Goal: Navigation & Orientation: Understand site structure

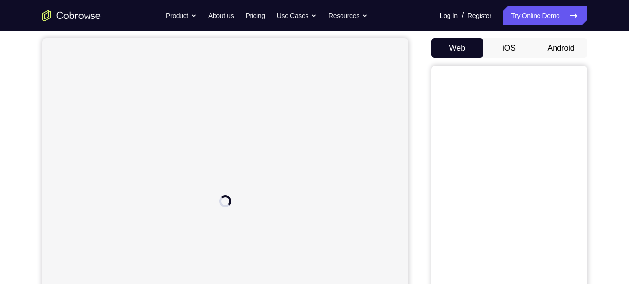
click at [572, 47] on button "Android" at bounding box center [561, 47] width 52 height 19
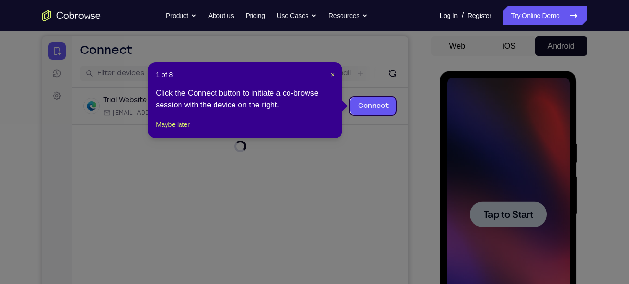
scroll to position [89, 0]
click at [332, 75] on span "×" at bounding box center [333, 75] width 4 height 8
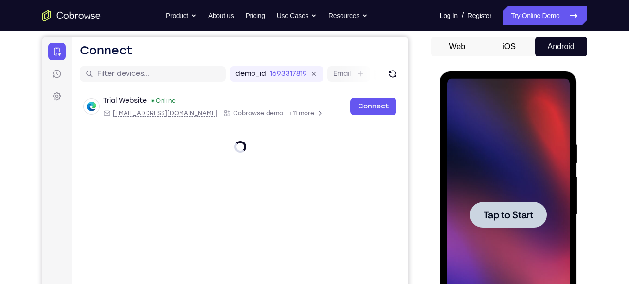
click at [513, 223] on div at bounding box center [508, 215] width 77 height 26
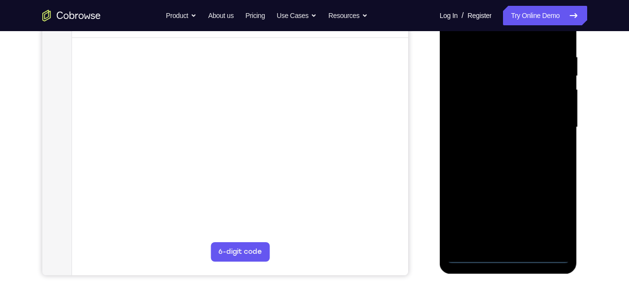
scroll to position [177, 0]
click at [508, 257] on div at bounding box center [508, 127] width 123 height 272
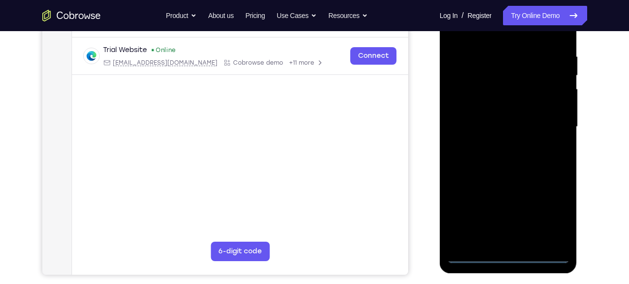
click at [549, 214] on div at bounding box center [508, 127] width 123 height 272
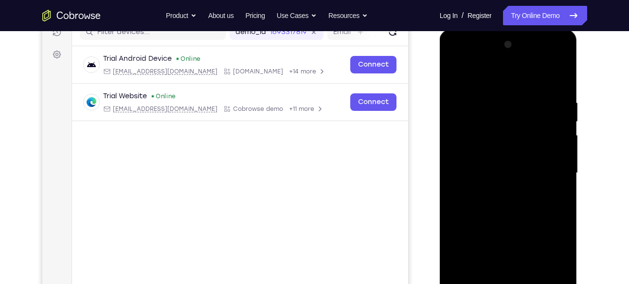
scroll to position [131, 0]
click at [478, 72] on div at bounding box center [508, 173] width 123 height 272
click at [549, 169] on div at bounding box center [508, 173] width 123 height 272
click at [503, 189] on div at bounding box center [508, 173] width 123 height 272
click at [500, 158] on div at bounding box center [508, 173] width 123 height 272
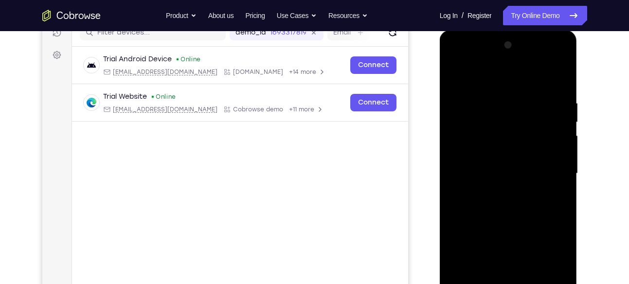
click at [503, 155] on div at bounding box center [508, 173] width 123 height 272
click at [503, 173] on div at bounding box center [508, 173] width 123 height 272
click at [496, 208] on div at bounding box center [508, 173] width 123 height 272
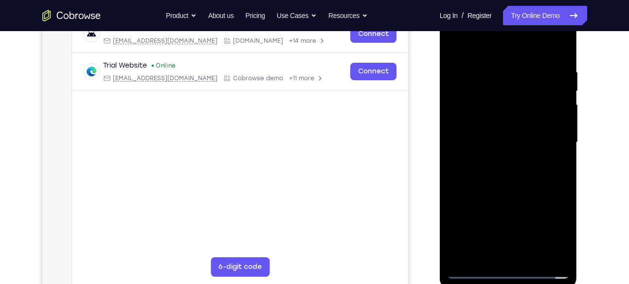
scroll to position [162, 0]
click at [485, 171] on div at bounding box center [508, 142] width 123 height 272
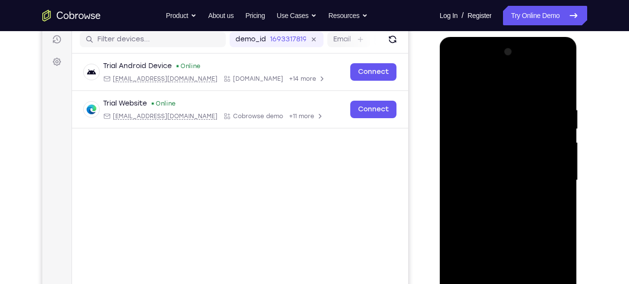
scroll to position [123, 0]
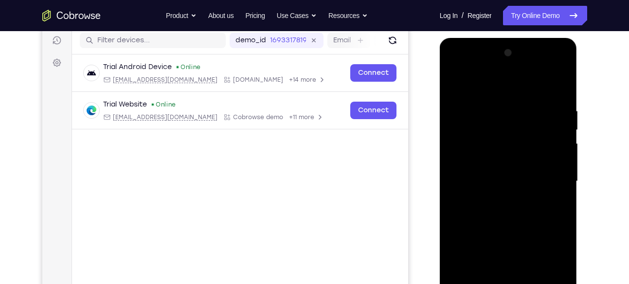
drag, startPoint x: 520, startPoint y: 88, endPoint x: 521, endPoint y: 50, distance: 37.4
click at [521, 50] on div at bounding box center [508, 181] width 123 height 272
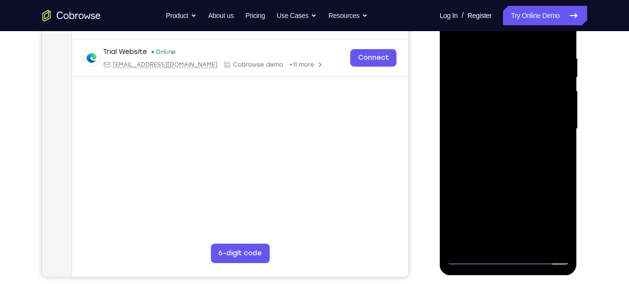
scroll to position [176, 0]
click at [542, 174] on div at bounding box center [508, 128] width 123 height 272
click at [532, 240] on div at bounding box center [508, 128] width 123 height 272
click at [535, 179] on div at bounding box center [508, 128] width 123 height 272
click at [523, 124] on div at bounding box center [508, 128] width 123 height 272
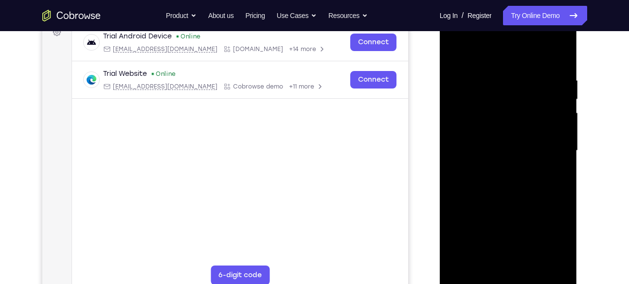
scroll to position [151, 0]
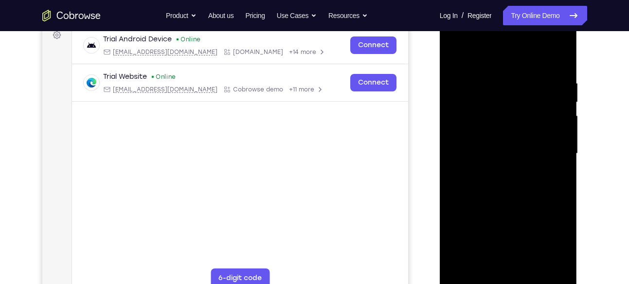
click at [455, 54] on div at bounding box center [508, 154] width 123 height 272
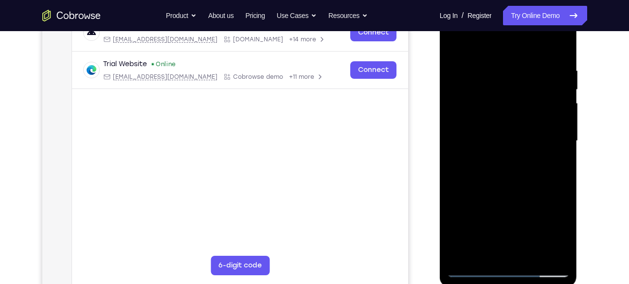
click at [456, 44] on div at bounding box center [508, 141] width 123 height 272
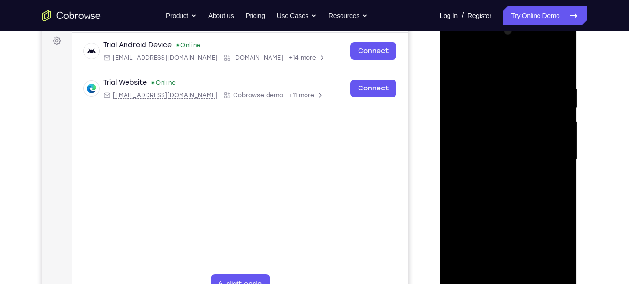
scroll to position [144, 0]
click at [561, 60] on div at bounding box center [508, 160] width 123 height 272
click at [516, 81] on div at bounding box center [508, 160] width 123 height 272
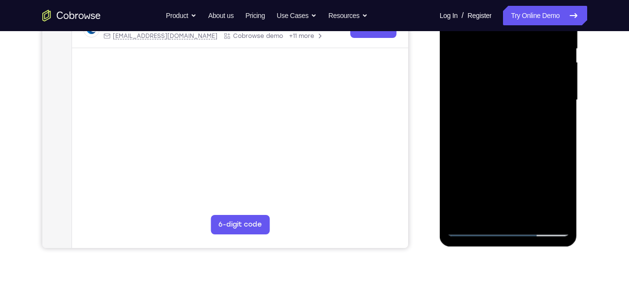
scroll to position [211, 0]
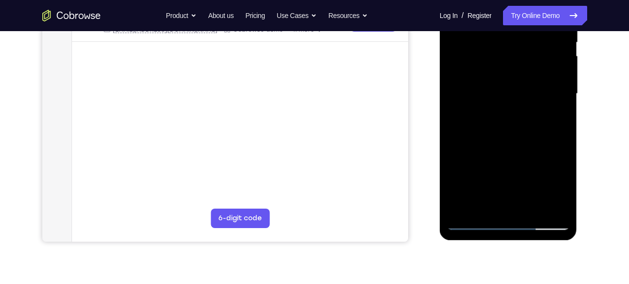
click at [462, 208] on div at bounding box center [508, 94] width 123 height 272
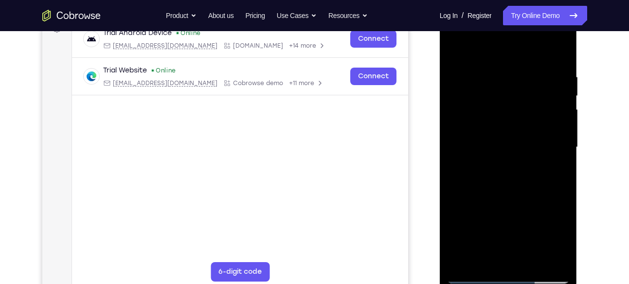
scroll to position [157, 0]
drag, startPoint x: 502, startPoint y: 102, endPoint x: 503, endPoint y: 206, distance: 103.6
click at [503, 206] on div at bounding box center [508, 148] width 123 height 272
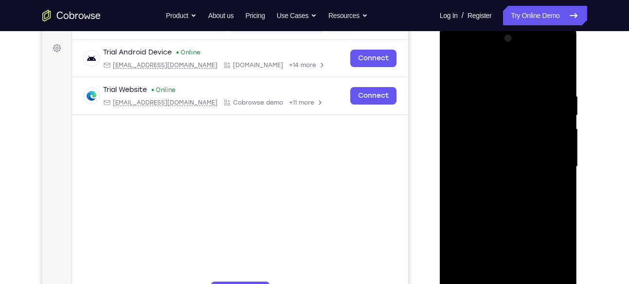
scroll to position [134, 0]
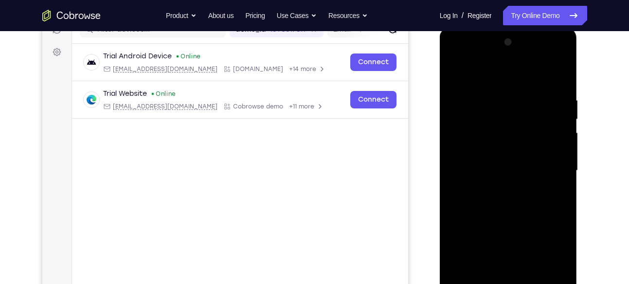
click at [495, 88] on div at bounding box center [508, 171] width 123 height 272
click at [550, 124] on div at bounding box center [508, 171] width 123 height 272
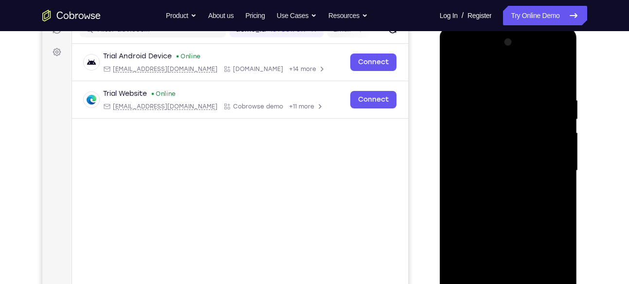
click at [550, 124] on div at bounding box center [508, 171] width 123 height 272
click at [558, 78] on div at bounding box center [508, 171] width 123 height 272
drag, startPoint x: 525, startPoint y: 112, endPoint x: 502, endPoint y: 238, distance: 128.0
click at [502, 238] on div at bounding box center [508, 171] width 123 height 272
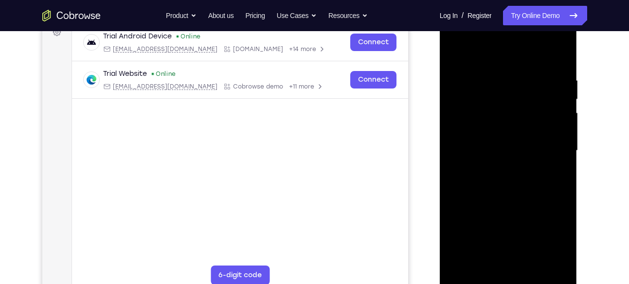
scroll to position [156, 0]
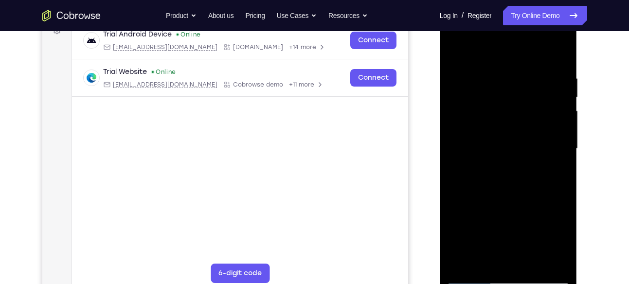
click at [491, 72] on div at bounding box center [508, 149] width 123 height 272
click at [557, 128] on div at bounding box center [508, 149] width 123 height 272
click at [553, 132] on div at bounding box center [508, 149] width 123 height 272
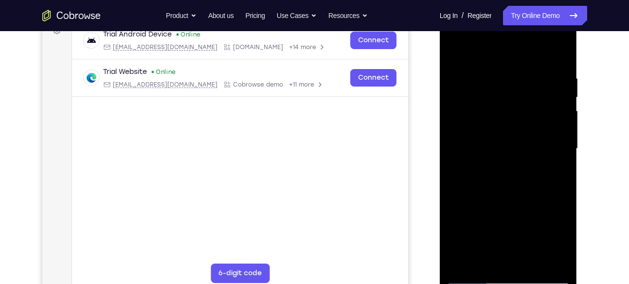
click at [551, 136] on div at bounding box center [508, 149] width 123 height 272
click at [558, 52] on div at bounding box center [508, 149] width 123 height 272
drag, startPoint x: 478, startPoint y: 100, endPoint x: 476, endPoint y: 195, distance: 95.3
click at [476, 195] on div at bounding box center [508, 149] width 123 height 272
click at [530, 265] on div at bounding box center [508, 149] width 123 height 272
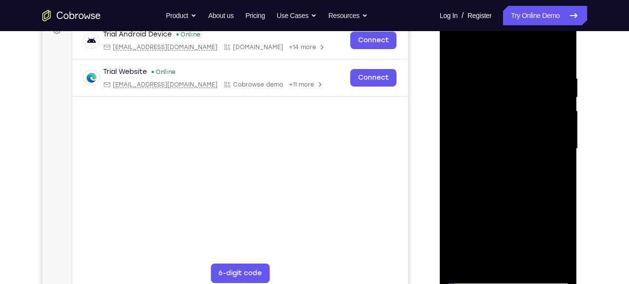
click at [458, 49] on div at bounding box center [508, 149] width 123 height 272
click at [562, 52] on div at bounding box center [508, 149] width 123 height 272
click at [453, 50] on div at bounding box center [508, 149] width 123 height 272
click at [485, 264] on div at bounding box center [508, 149] width 123 height 272
click at [509, 52] on div at bounding box center [508, 149] width 123 height 272
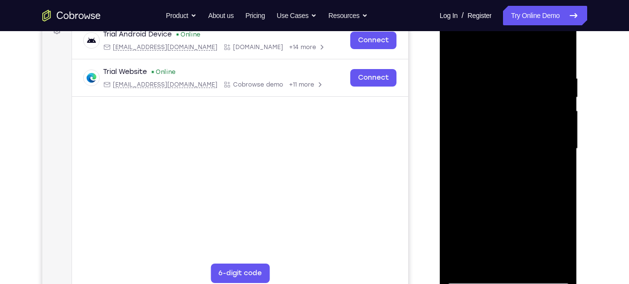
click at [501, 97] on div at bounding box center [508, 149] width 123 height 272
